Goal: Information Seeking & Learning: Learn about a topic

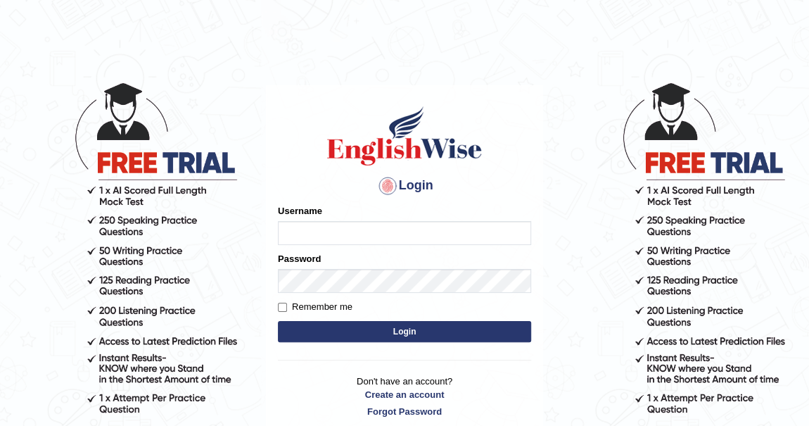
type input "khenrab"
click at [410, 329] on button "Login" at bounding box center [404, 331] width 253 height 21
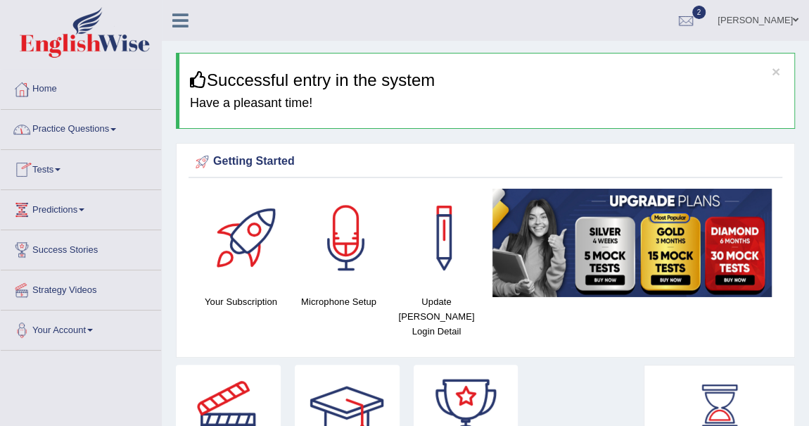
click at [118, 124] on link "Practice Questions" at bounding box center [81, 127] width 160 height 35
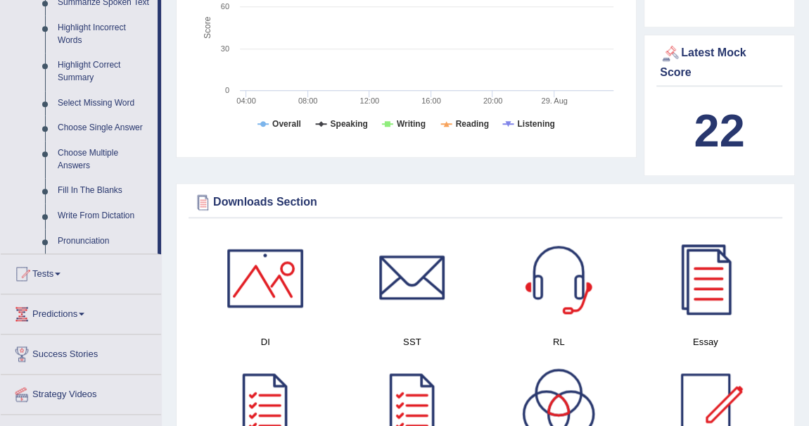
scroll to position [767, 0]
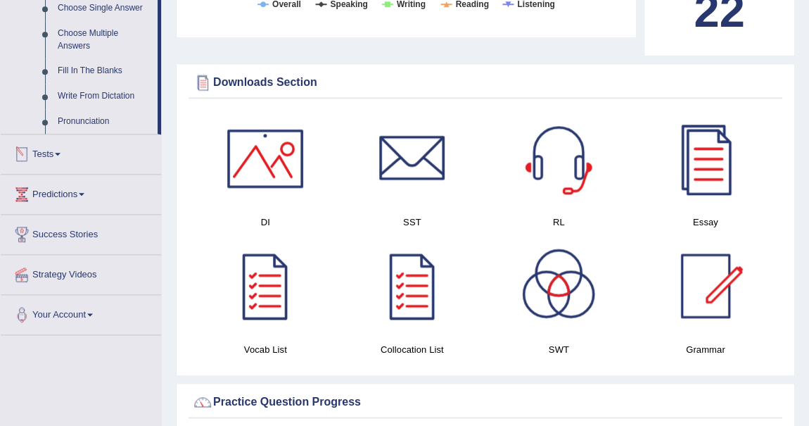
click at [65, 152] on link "Tests" at bounding box center [81, 151] width 160 height 35
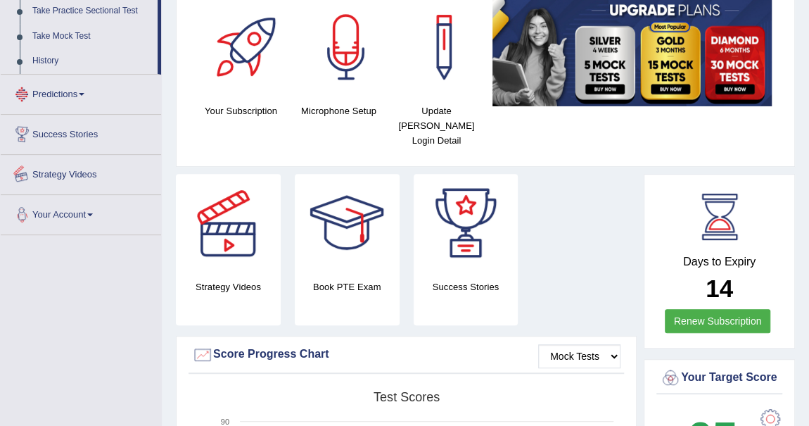
scroll to position [178, 0]
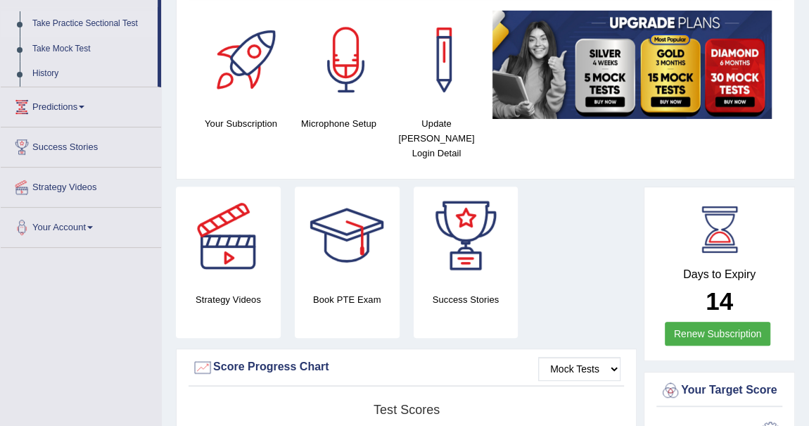
click at [121, 24] on link "Take Practice Sectional Test" at bounding box center [92, 23] width 132 height 25
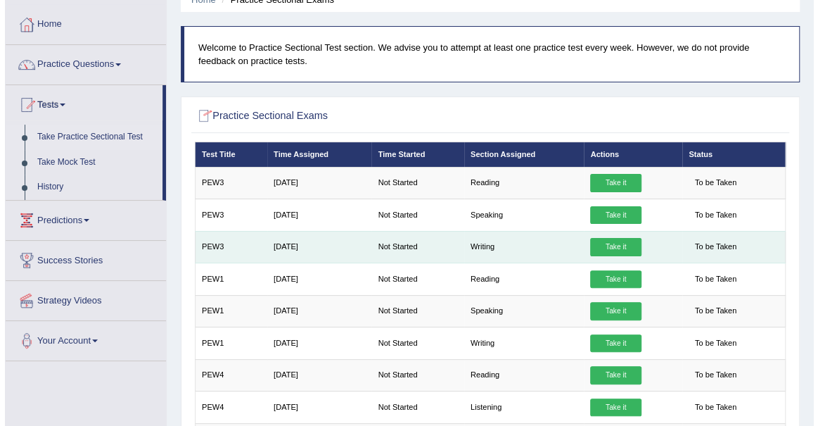
scroll to position [191, 0]
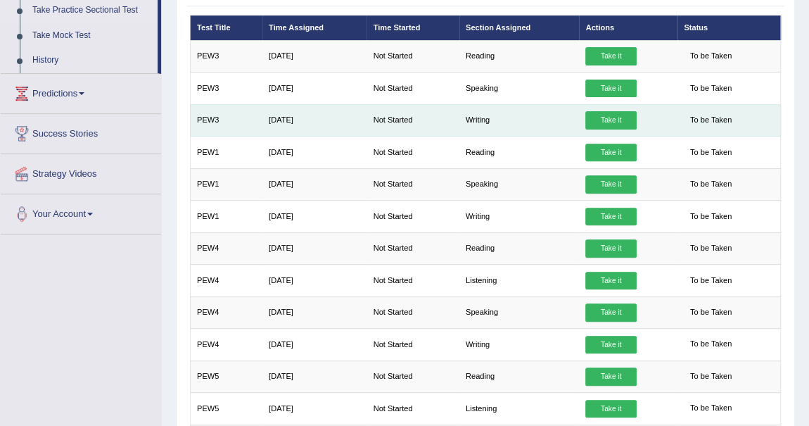
click at [613, 119] on link "Take it" at bounding box center [610, 120] width 51 height 18
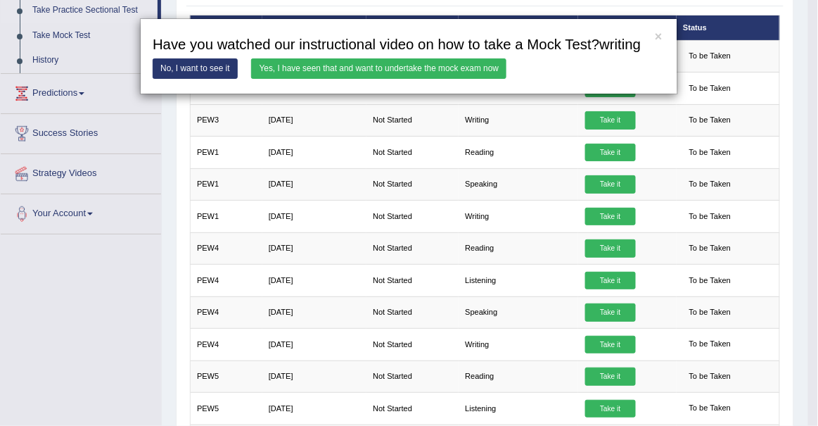
click at [303, 61] on link "Yes, I have seen that and want to undertake the mock exam now" at bounding box center [378, 68] width 255 height 20
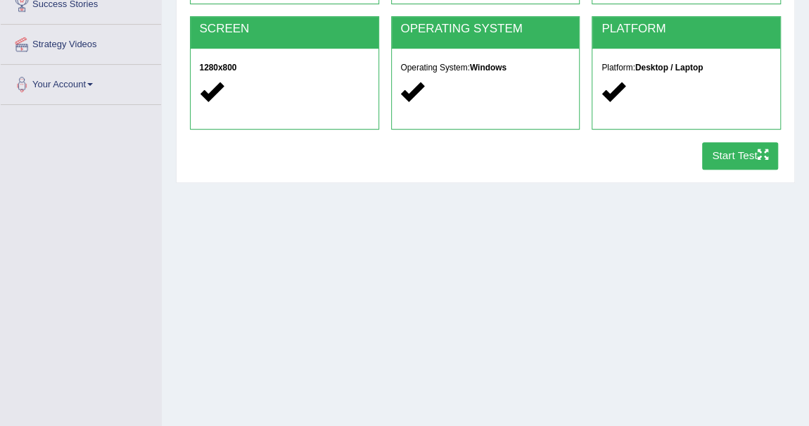
scroll to position [185, 0]
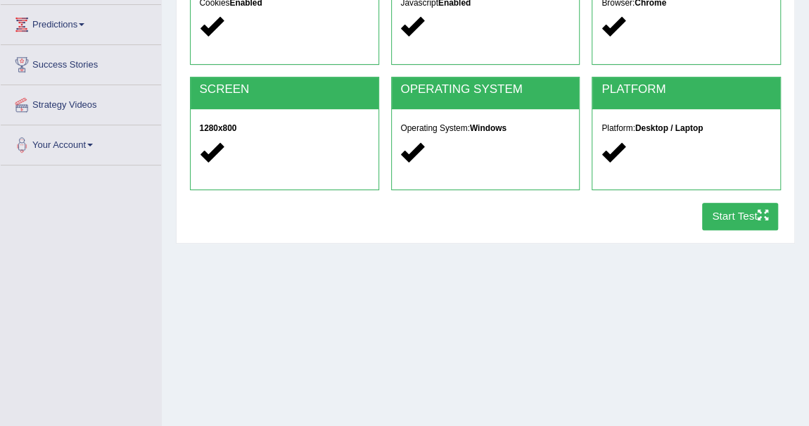
click at [749, 222] on button "Start Test" at bounding box center [740, 216] width 77 height 27
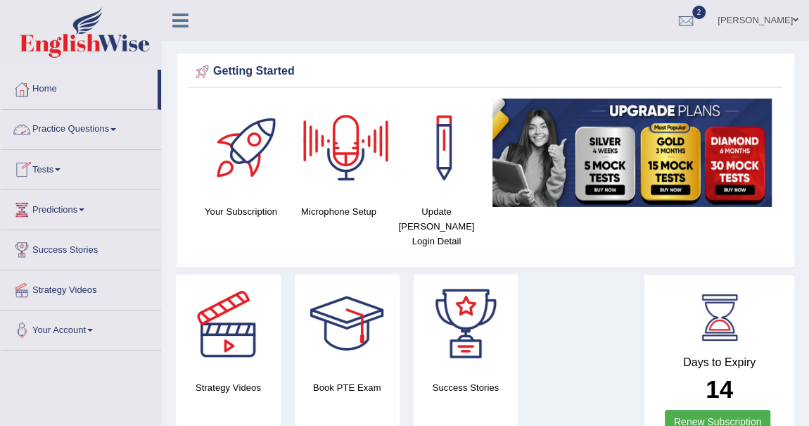
click at [117, 126] on link "Practice Questions" at bounding box center [81, 127] width 160 height 35
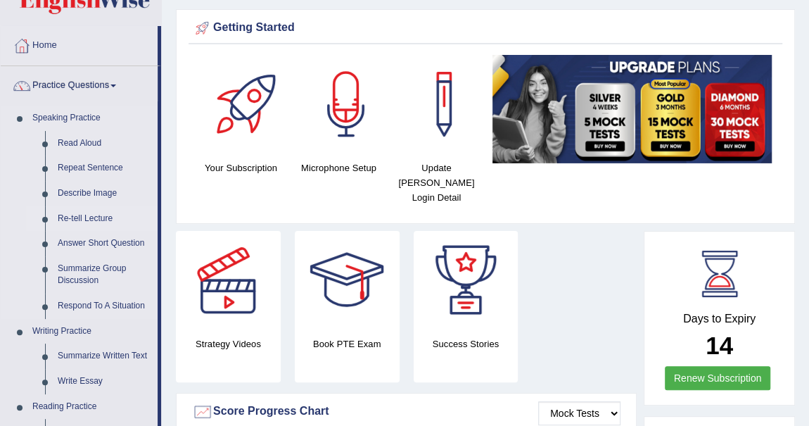
scroll to position [63, 0]
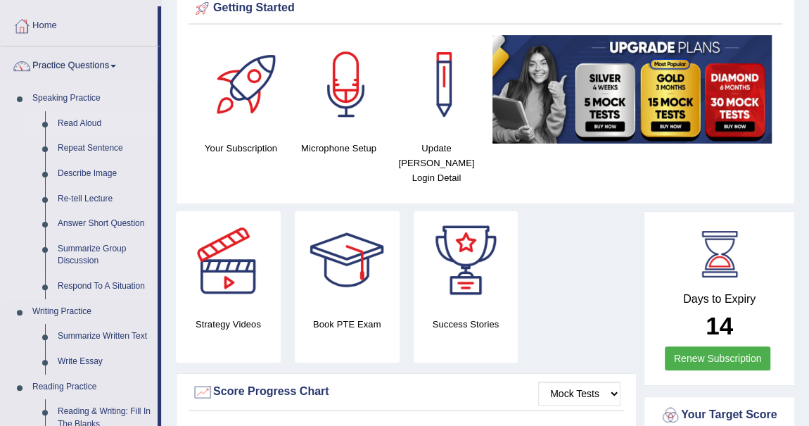
click at [85, 120] on link "Read Aloud" at bounding box center [104, 123] width 106 height 25
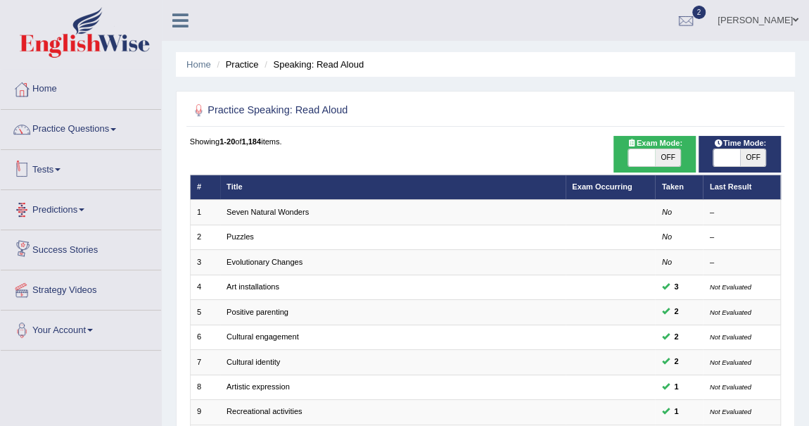
click at [61, 170] on span at bounding box center [58, 169] width 6 height 3
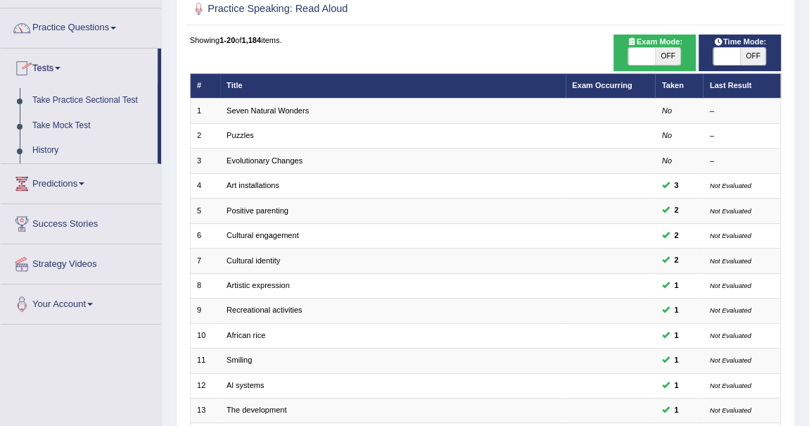
scroll to position [127, 0]
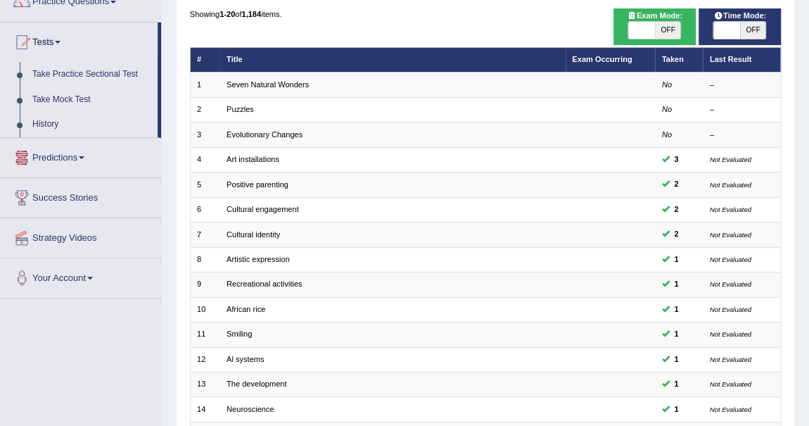
click at [84, 156] on span at bounding box center [82, 157] width 6 height 3
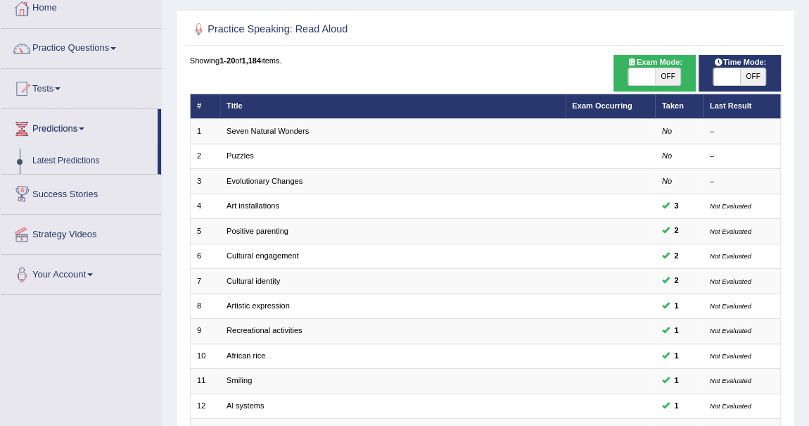
scroll to position [0, 0]
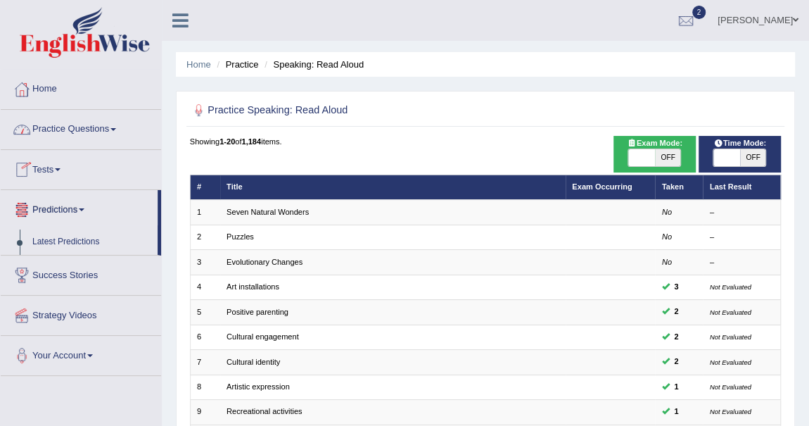
click at [59, 170] on span at bounding box center [58, 169] width 6 height 3
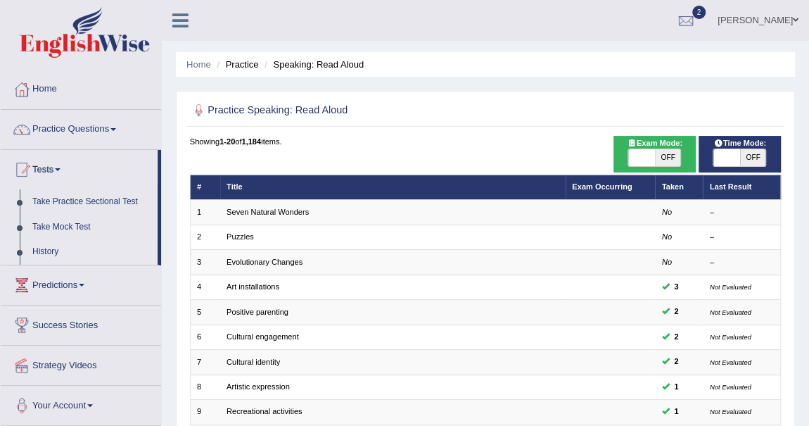
click at [61, 250] on link "History" at bounding box center [92, 251] width 132 height 25
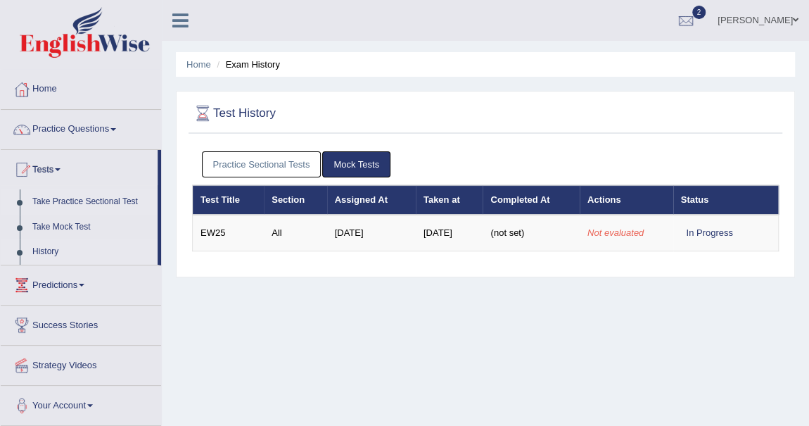
click at [111, 198] on link "Take Practice Sectional Test" at bounding box center [92, 201] width 132 height 25
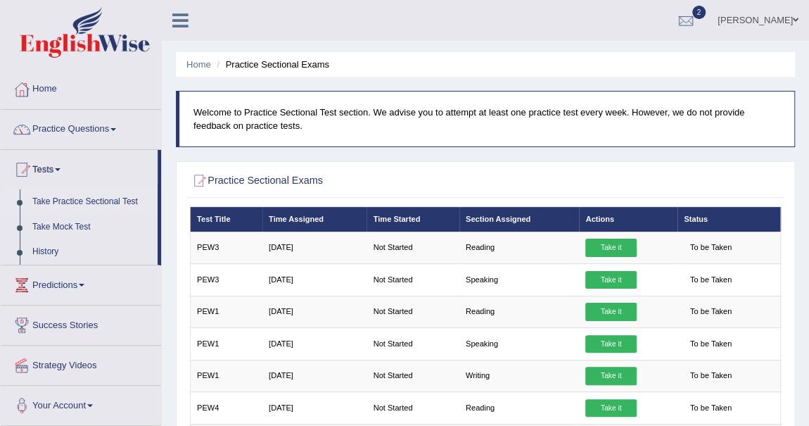
click at [111, 205] on link "Take Practice Sectional Test" at bounding box center [92, 201] width 132 height 25
click at [95, 202] on link "Take Practice Sectional Test" at bounding box center [92, 201] width 132 height 25
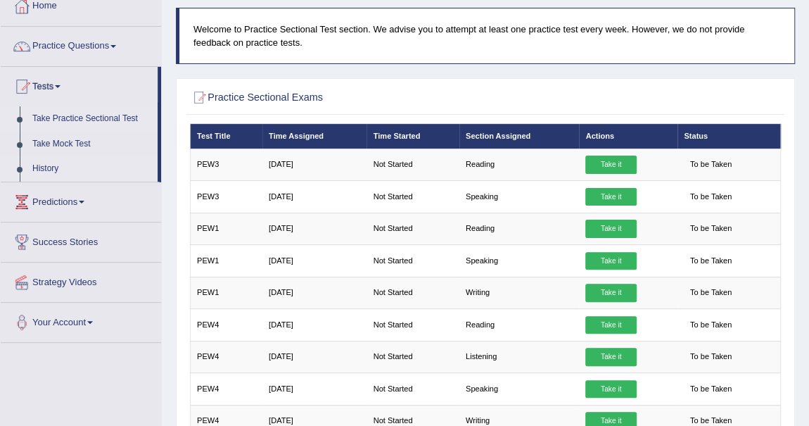
scroll to position [63, 0]
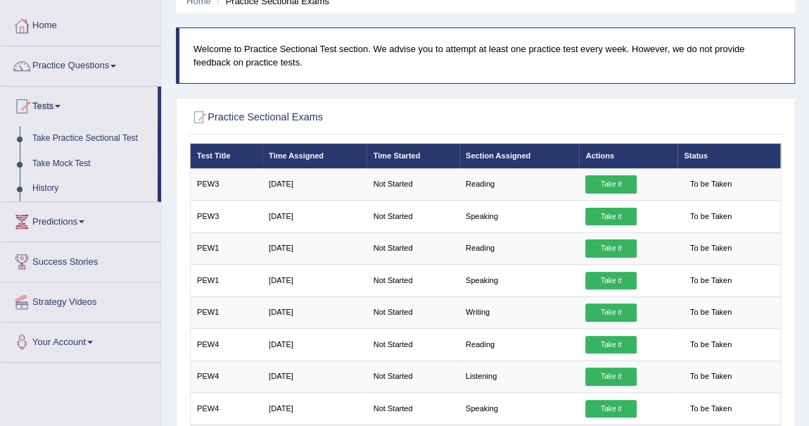
click at [52, 186] on link "History" at bounding box center [92, 188] width 132 height 25
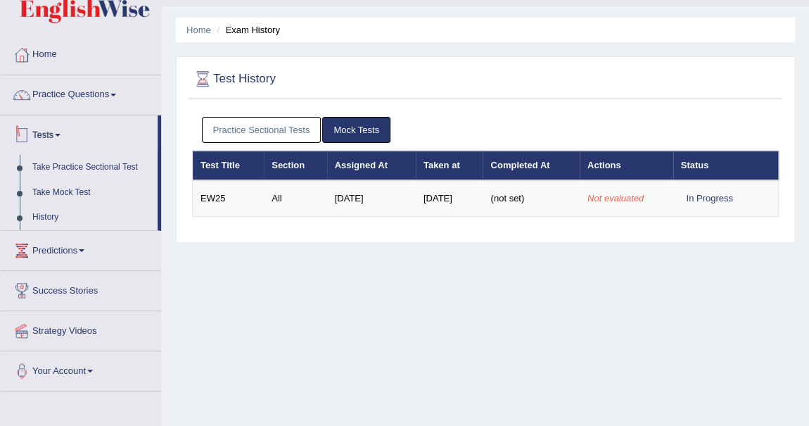
scroll to position [63, 0]
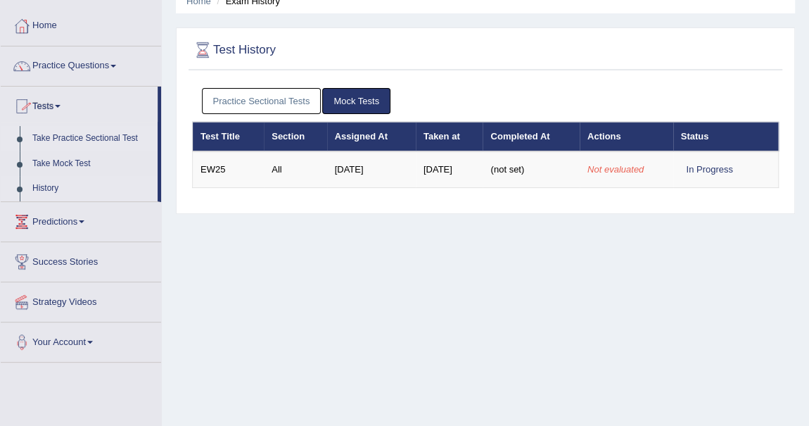
click at [77, 136] on link "Take Practice Sectional Test" at bounding box center [92, 138] width 132 height 25
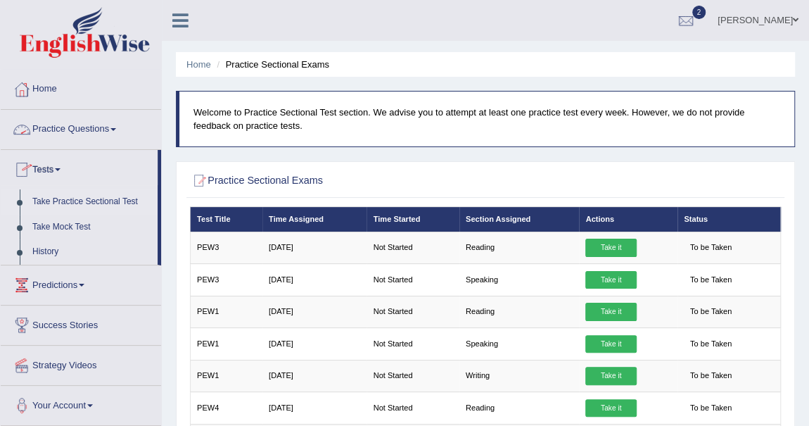
click at [117, 125] on link "Practice Questions" at bounding box center [81, 127] width 160 height 35
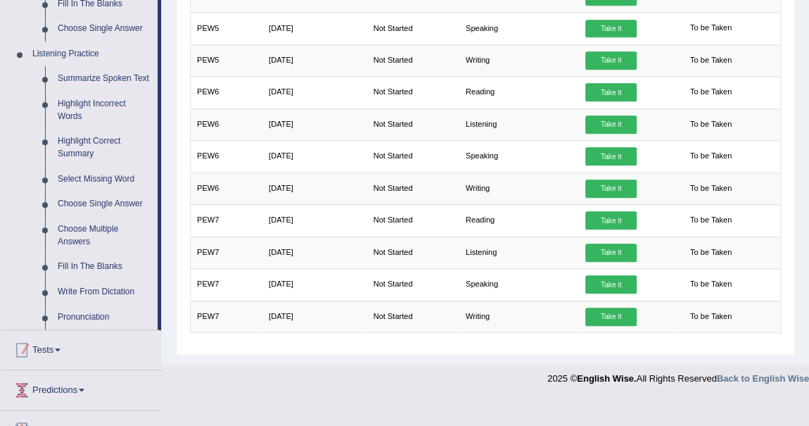
scroll to position [575, 0]
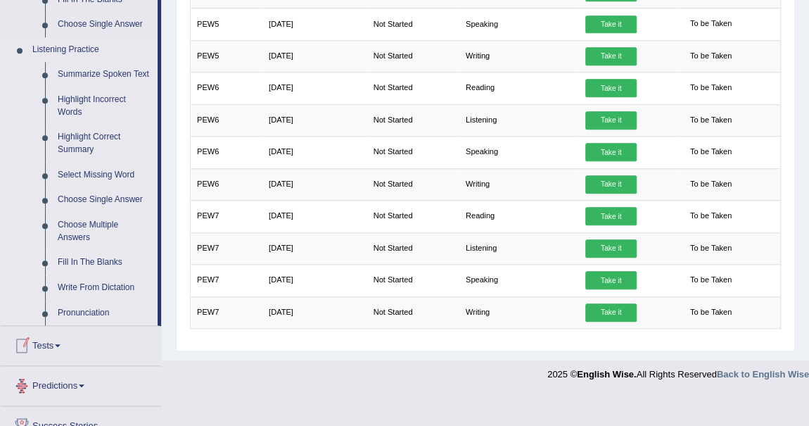
click at [100, 260] on link "Fill In The Blanks" at bounding box center [104, 262] width 106 height 25
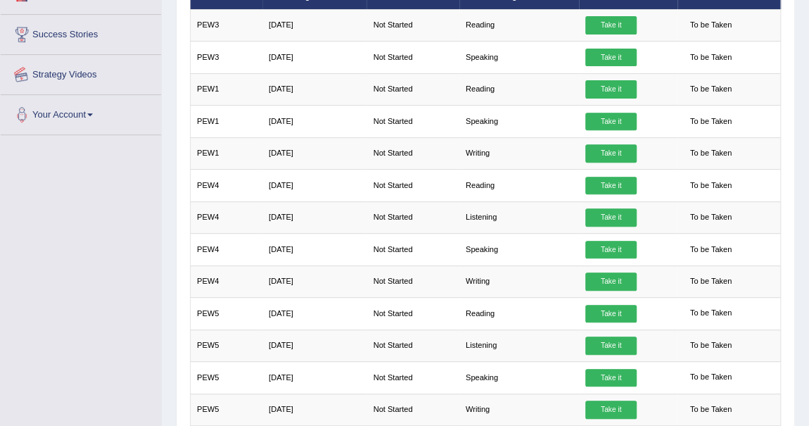
scroll to position [320, 0]
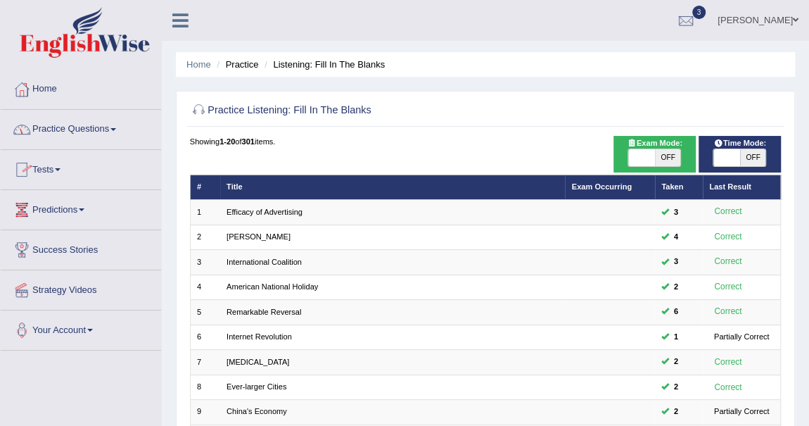
click at [61, 169] on span at bounding box center [58, 169] width 6 height 3
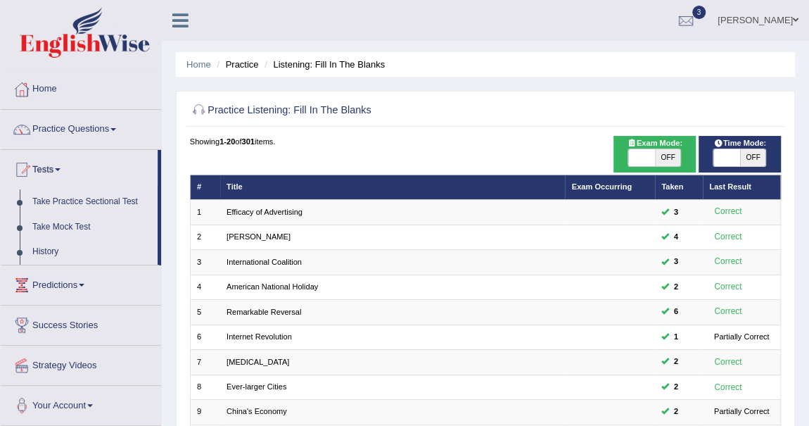
click at [98, 196] on link "Take Practice Sectional Test" at bounding box center [92, 201] width 132 height 25
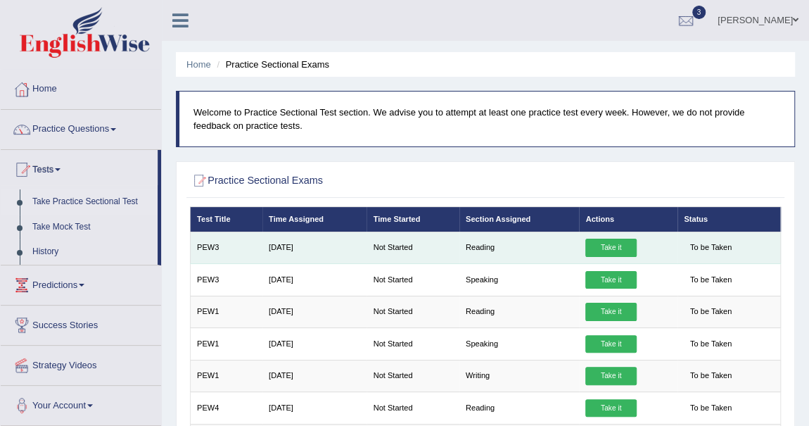
click at [610, 247] on link "Take it" at bounding box center [610, 248] width 51 height 18
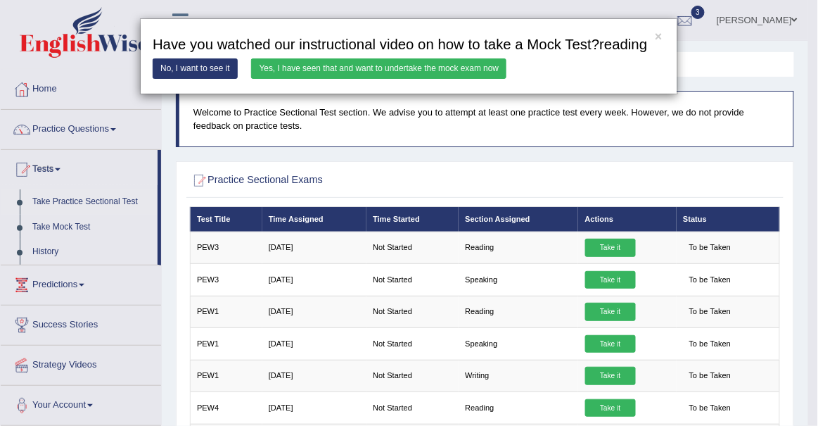
click at [408, 62] on link "Yes, I have seen that and want to undertake the mock exam now" at bounding box center [378, 68] width 255 height 20
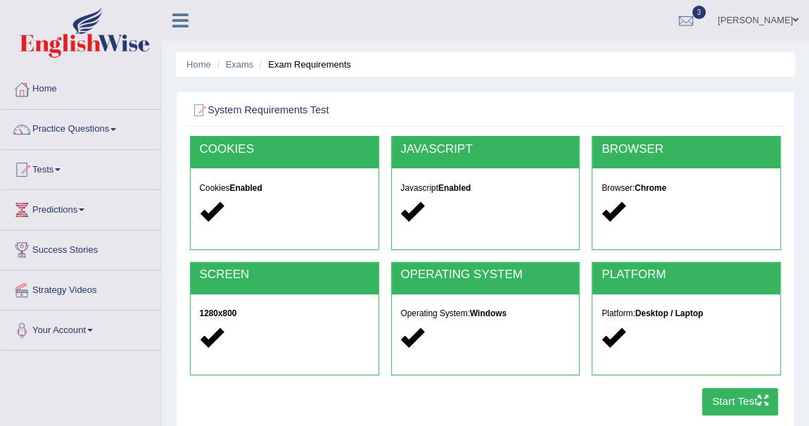
click at [750, 405] on button "Start Test" at bounding box center [740, 401] width 77 height 27
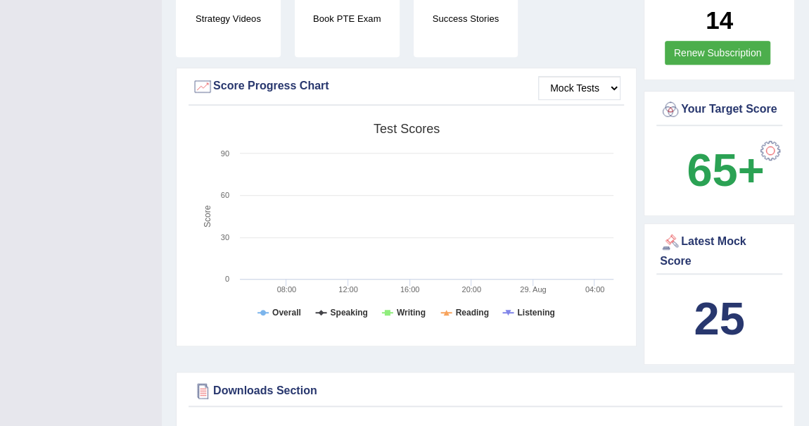
scroll to position [447, 0]
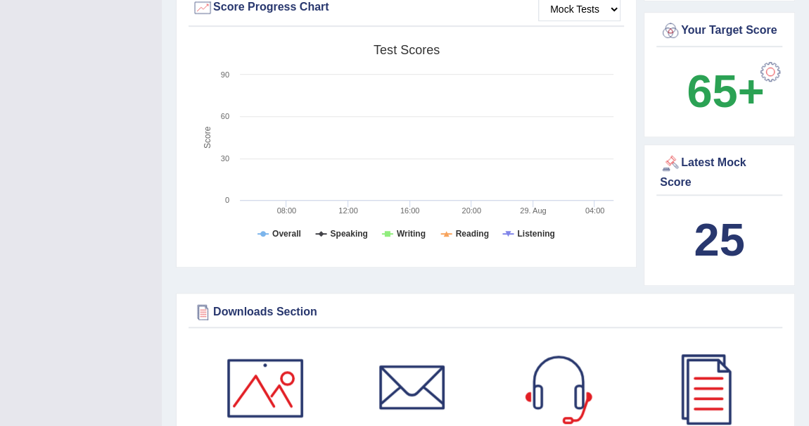
click at [722, 228] on b "25" at bounding box center [719, 239] width 51 height 51
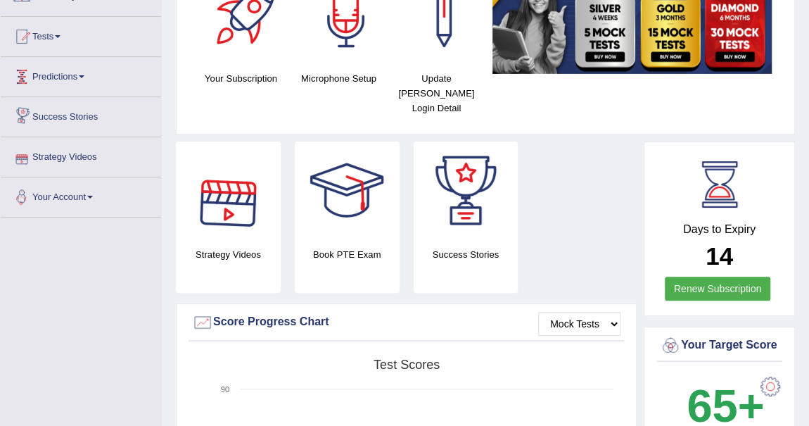
scroll to position [63, 0]
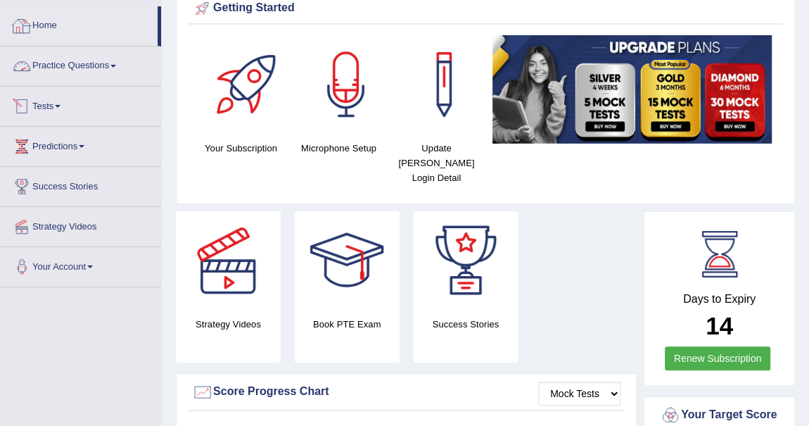
click at [117, 62] on link "Practice Questions" at bounding box center [81, 63] width 160 height 35
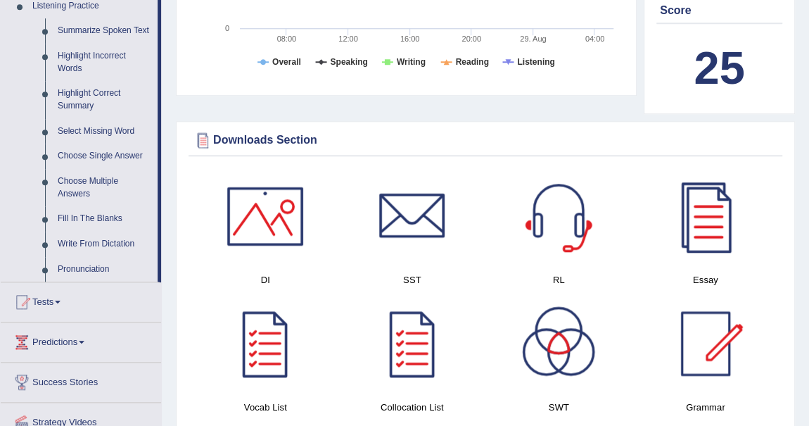
scroll to position [640, 0]
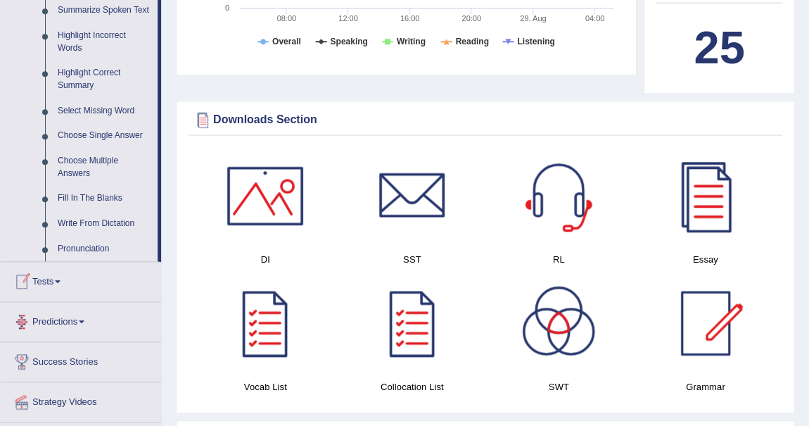
click at [58, 279] on link "Tests" at bounding box center [81, 279] width 160 height 35
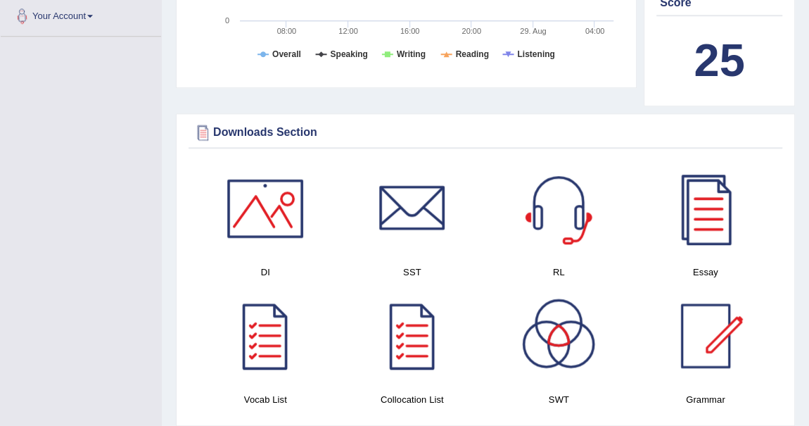
scroll to position [172, 0]
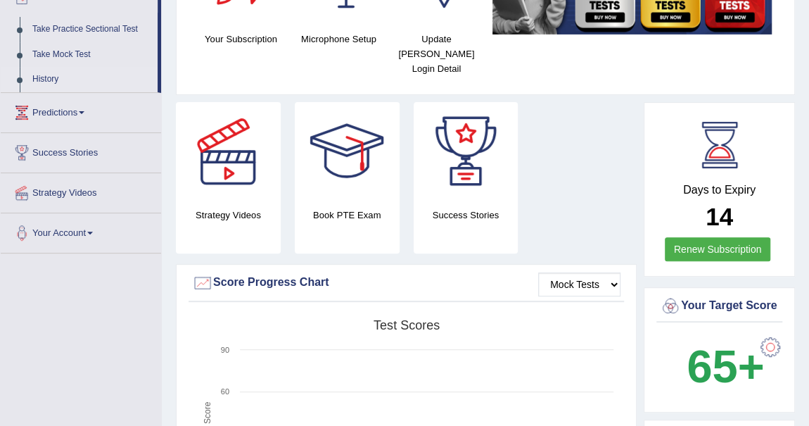
click at [47, 77] on link "History" at bounding box center [92, 79] width 132 height 25
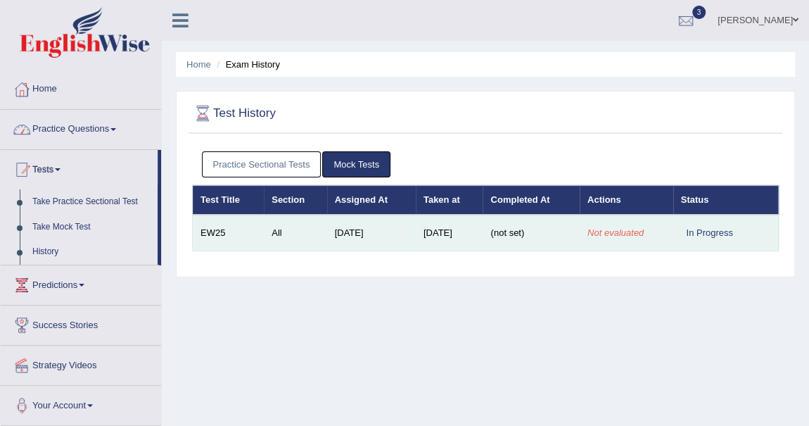
click at [577, 224] on td "(not set)" at bounding box center [531, 233] width 96 height 37
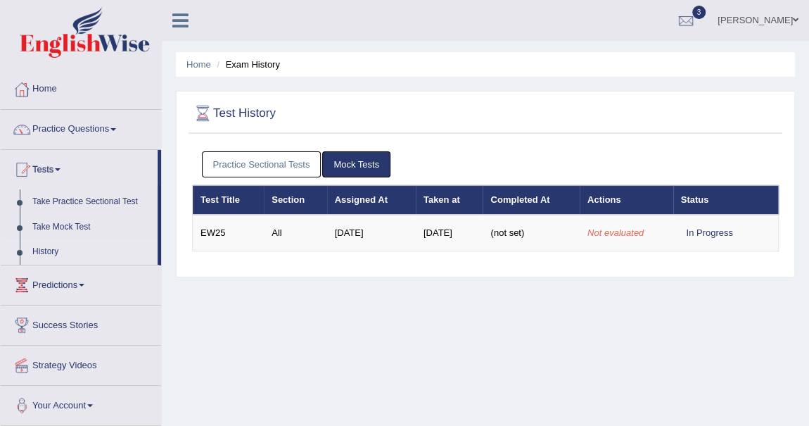
click at [48, 248] on link "History" at bounding box center [92, 251] width 132 height 25
drag, startPoint x: 0, startPoint y: 0, endPoint x: 49, endPoint y: 250, distance: 254.4
click at [49, 250] on link "History" at bounding box center [92, 251] width 132 height 25
click at [37, 253] on link "History" at bounding box center [92, 251] width 132 height 25
click at [49, 248] on link "History" at bounding box center [92, 251] width 132 height 25
